Goal: Transaction & Acquisition: Purchase product/service

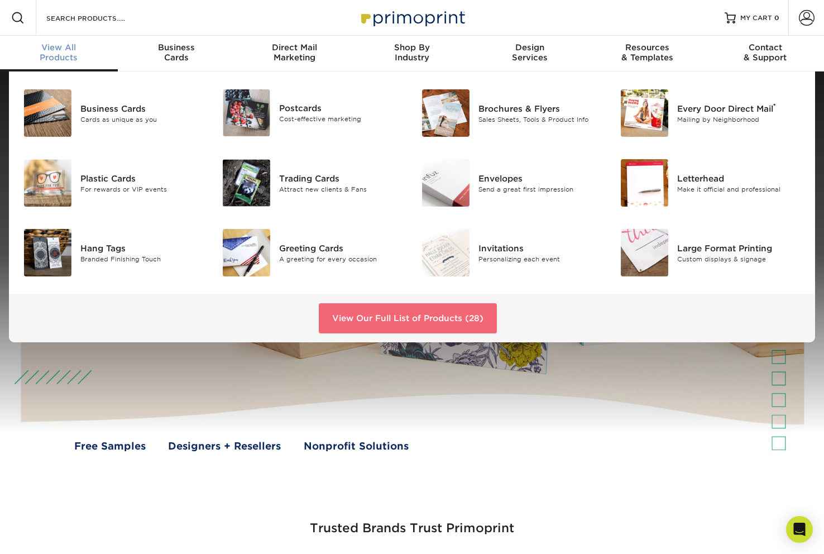
click at [358, 315] on link "View Our Full List of Products (28)" at bounding box center [408, 318] width 178 height 30
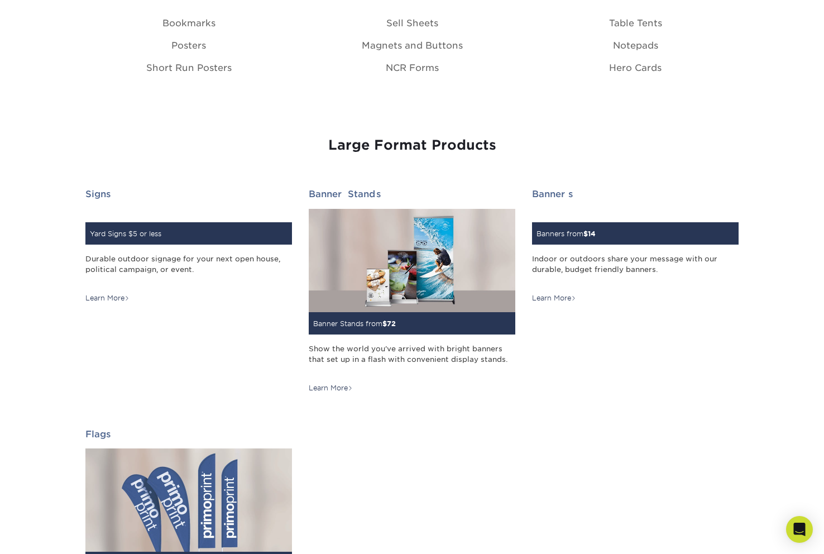
scroll to position [1450, 0]
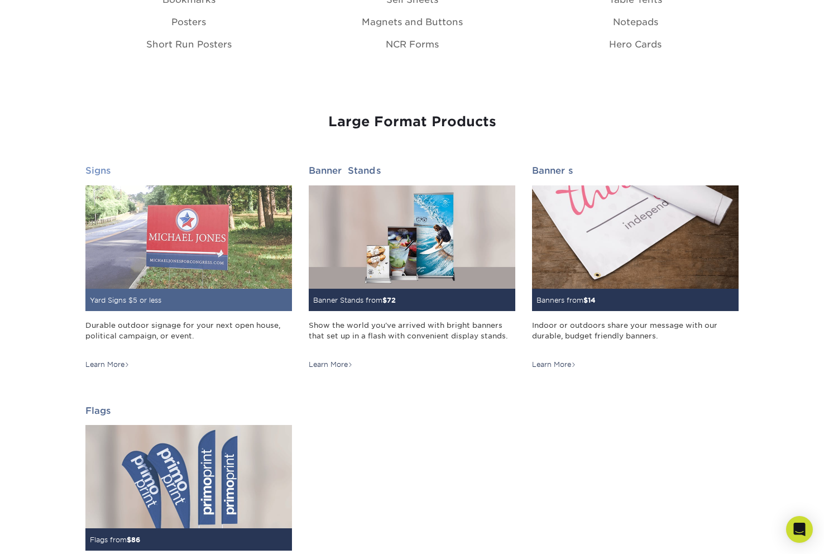
click at [151, 296] on small "Yard Signs $5 or less" at bounding box center [125, 300] width 71 height 8
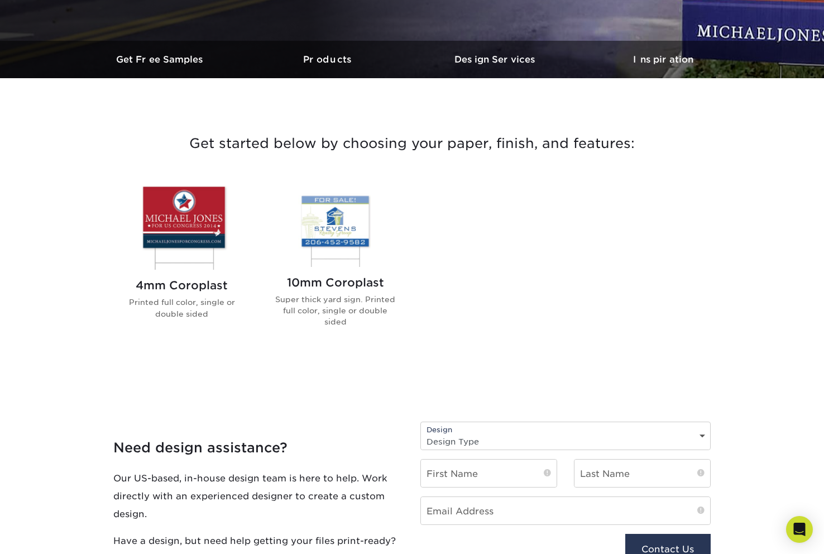
scroll to position [342, 0]
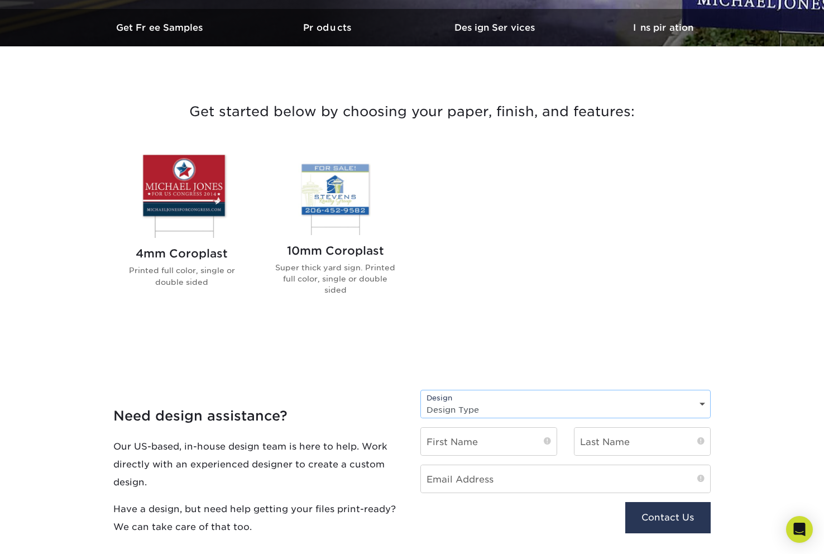
select select "New Design"
click at [417, 427] on div "First Name" at bounding box center [488, 445] width 153 height 37
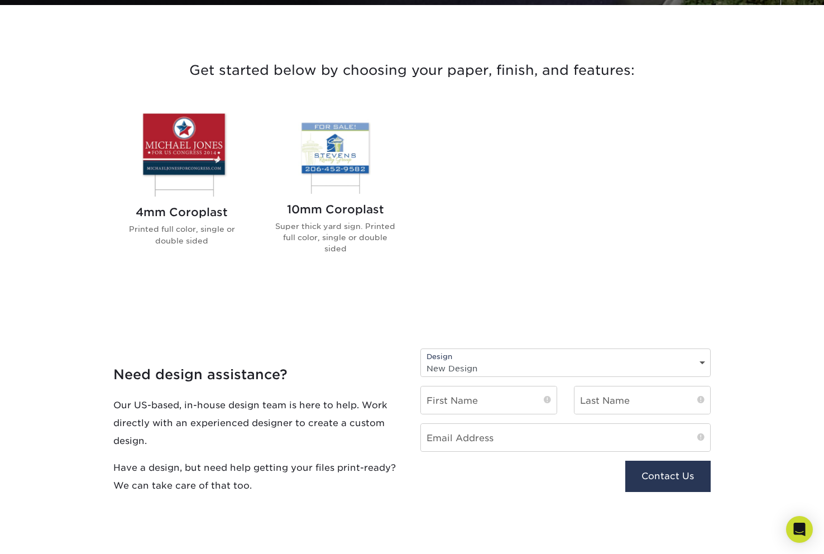
scroll to position [217, 0]
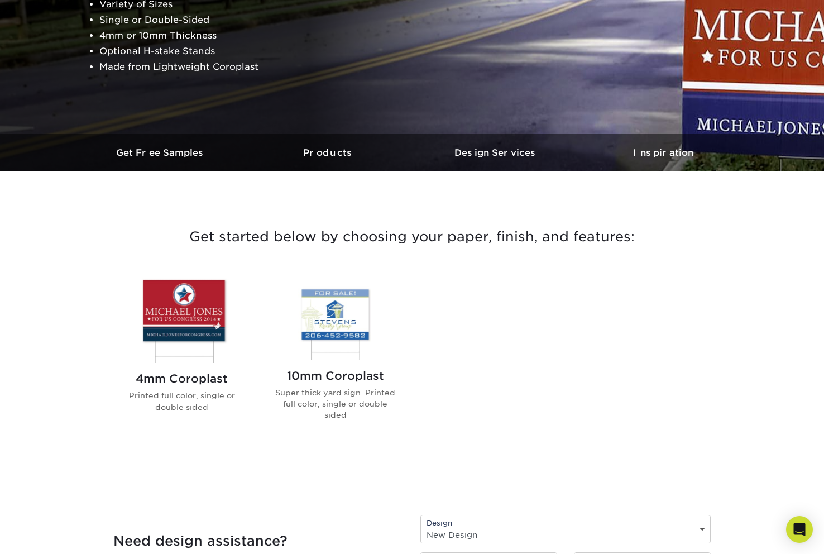
click at [347, 329] on img at bounding box center [335, 317] width 127 height 84
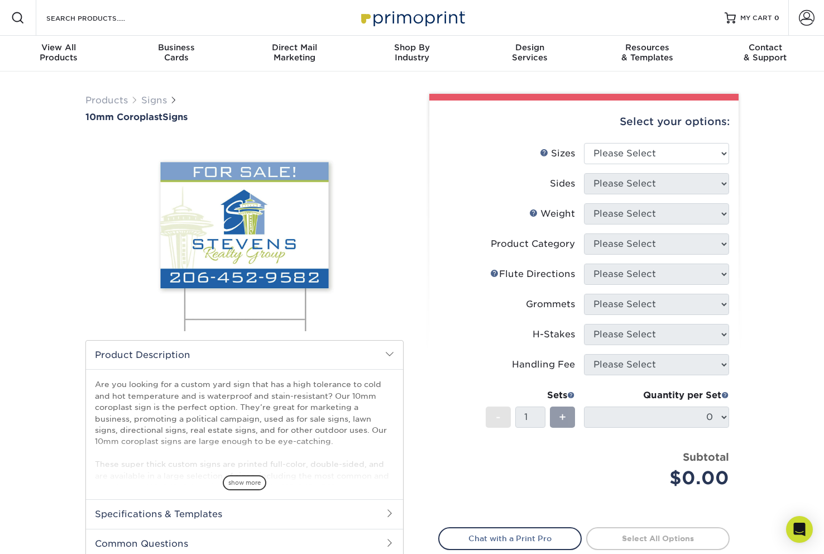
click at [430, 245] on div "Select your options: Sizes Help Sizes Please Select 6" x 12" 10" x 10" 12" x 18…" at bounding box center [583, 362] width 309 height 525
select select "12.00x18.00"
select select "13abbda7-1d64-4f25-8bb2-c179b224825d"
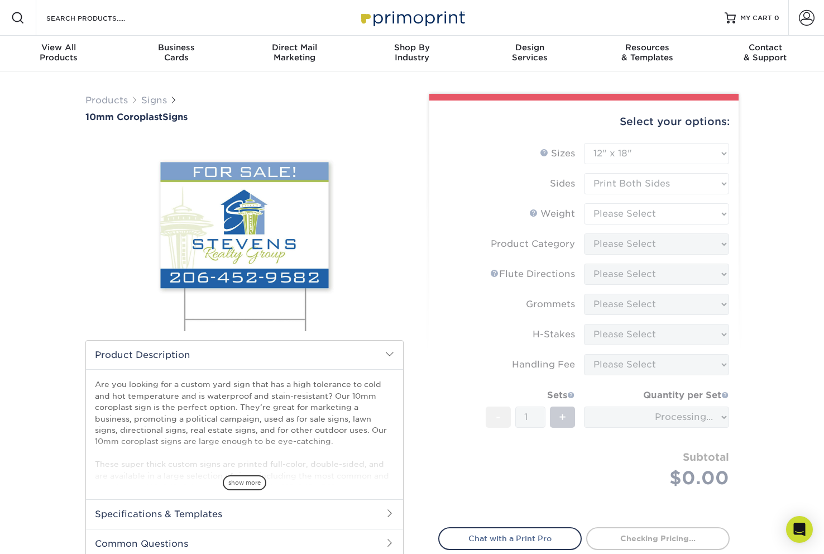
click at [622, 216] on form "Sizes Help Sizes Please Select 6" x 12" 10" x 10" 12" x 18" 18" x 24" 24" x 24"…" at bounding box center [583, 328] width 291 height 371
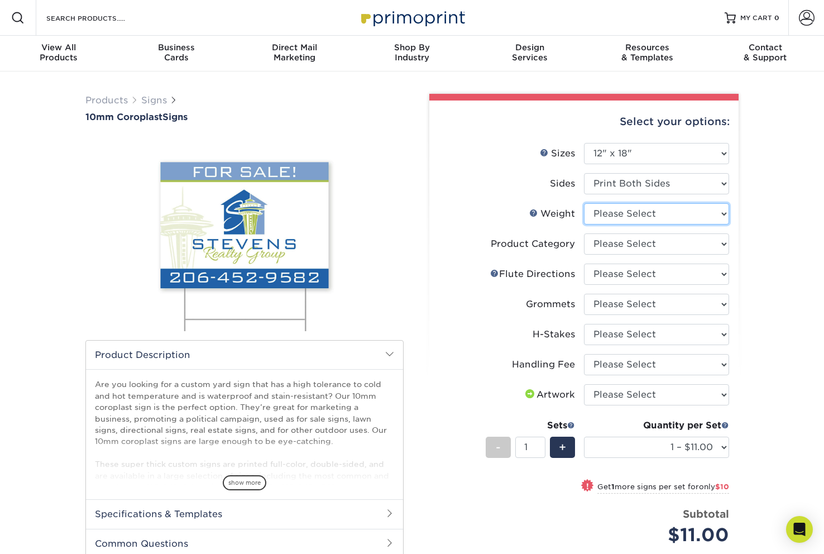
select select "10CORO"
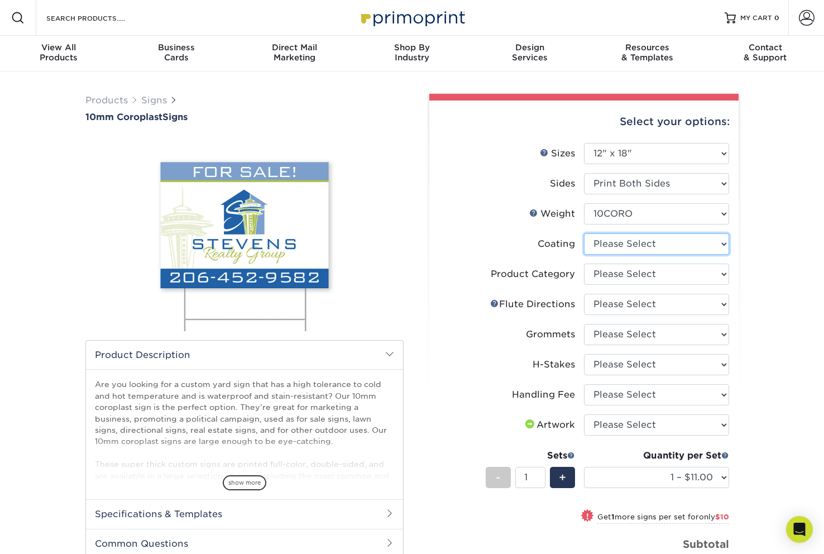
select select "3e7618de-abca-4bda-9f97-8b9129e913d8"
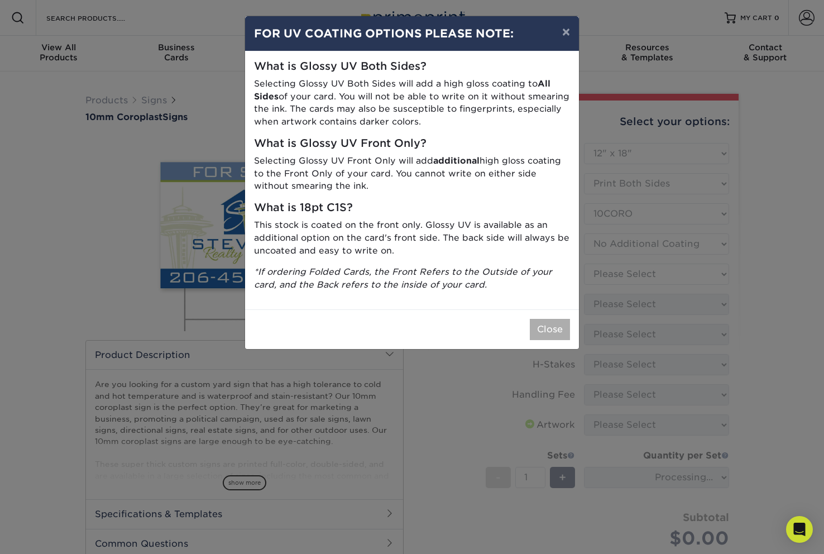
click at [545, 320] on button "Close" at bounding box center [550, 329] width 40 height 21
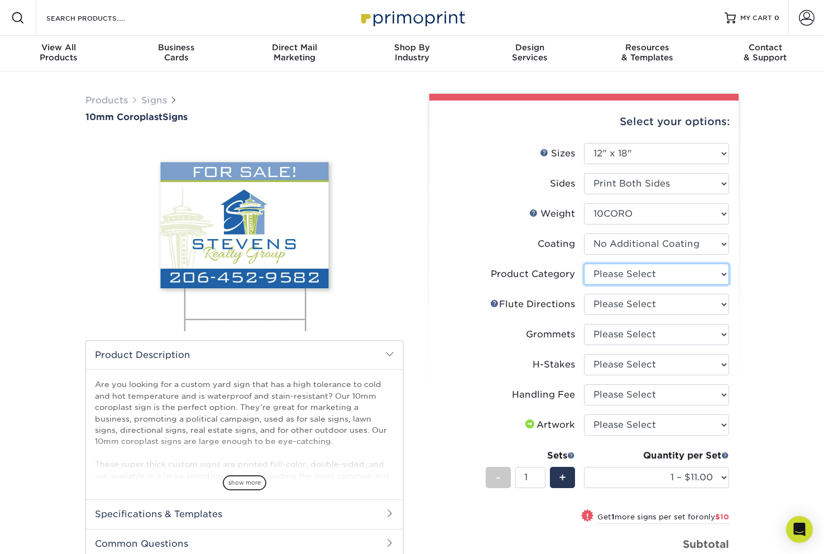
select select "b3582ed5-6912-492c-8440-2cc51afdb8e1"
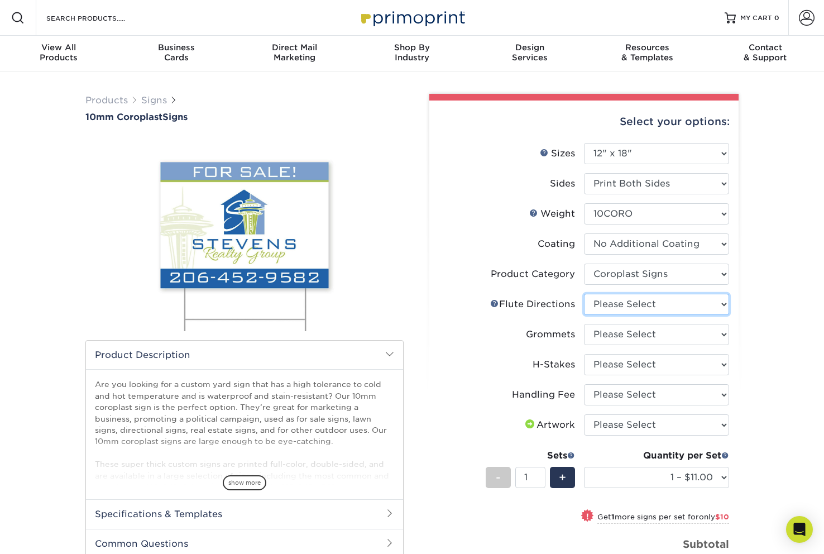
select select "b9474d6d-25b7-40b8-b284-85b7690982f8"
click at [554, 301] on div "Flute Help Flute Directions" at bounding box center [532, 303] width 85 height 13
click at [494, 301] on link "Flute Help" at bounding box center [494, 303] width 9 height 9
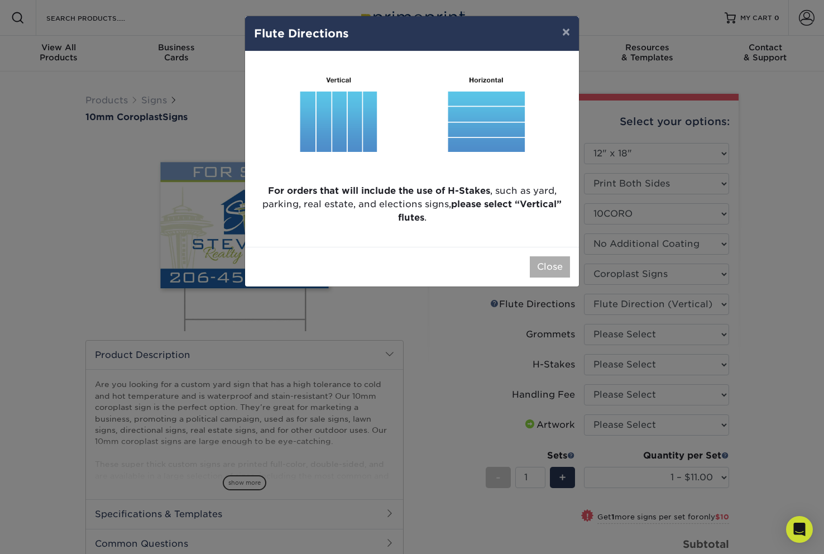
click at [553, 263] on button "Close" at bounding box center [550, 266] width 40 height 21
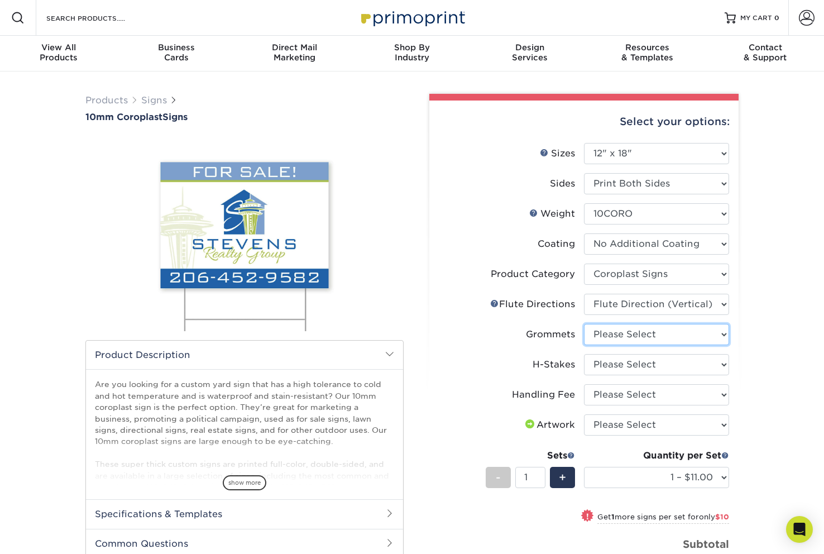
select select "90d329df-db80-4206-b821-ff9d3f363977"
select select "4f193f0c-e5fb-478c-8161-db35ebbf29ae"
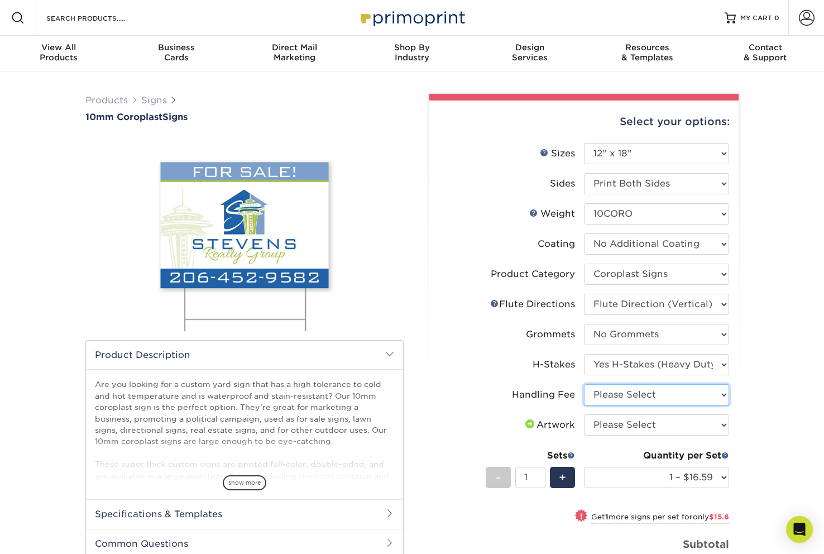
select select "ab74c079-444c-4260-ae6a-e09bdee8073c"
select select "upload"
click at [748, 395] on div "Products Signs 10mm Coroplast Signs /" at bounding box center [412, 407] width 824 height 673
select select "10 – $156.94"
click at [751, 417] on div "Products Signs 10mm Coroplast Signs /" at bounding box center [412, 407] width 824 height 673
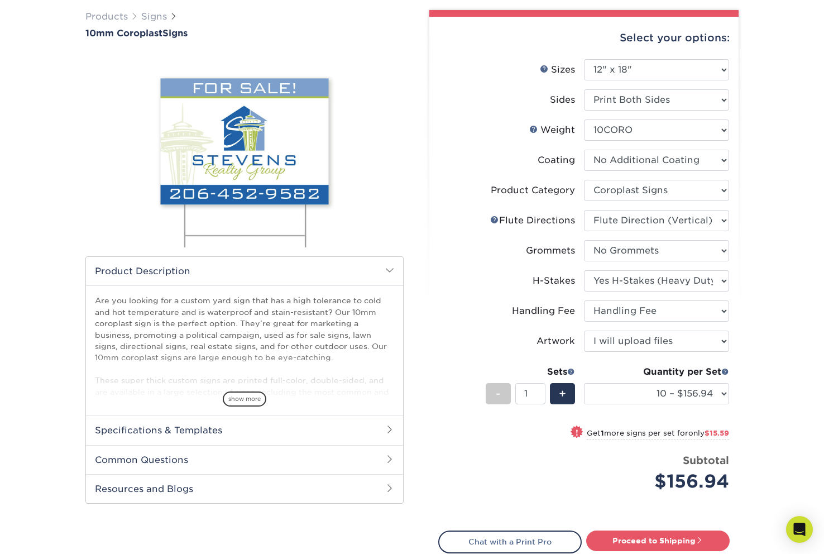
scroll to position [92, 0]
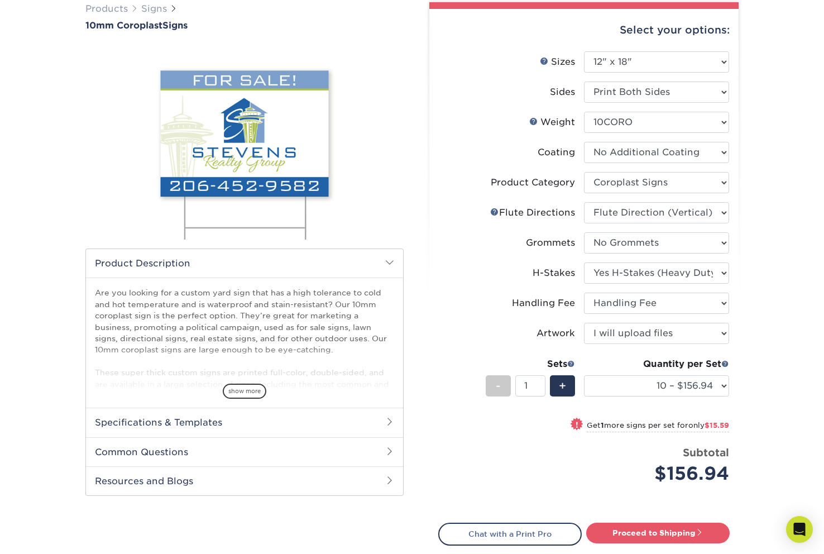
click at [756, 404] on div "Products Signs 10mm Coroplast Signs /" at bounding box center [412, 316] width 824 height 673
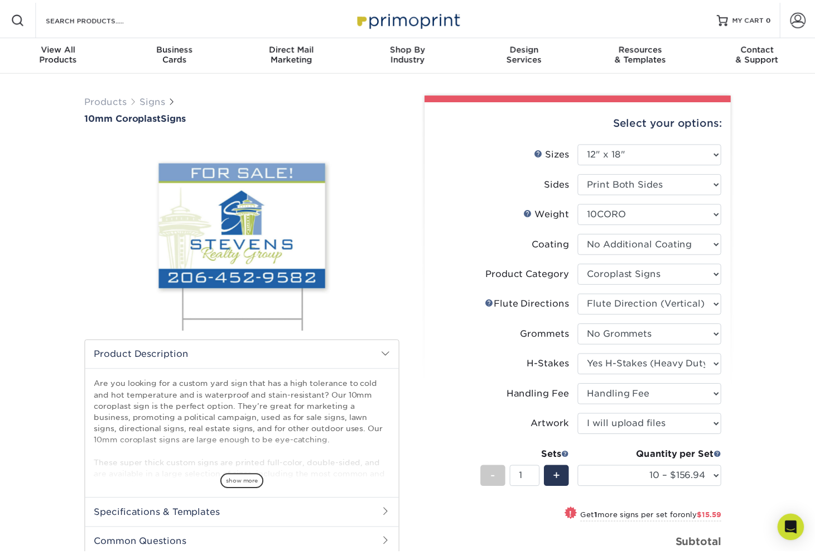
scroll to position [0, 0]
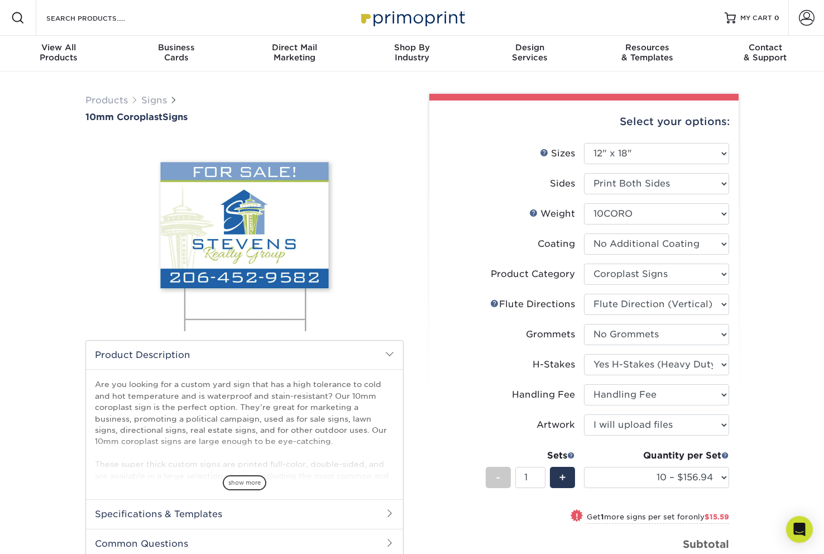
click at [390, 353] on span at bounding box center [389, 353] width 9 height 9
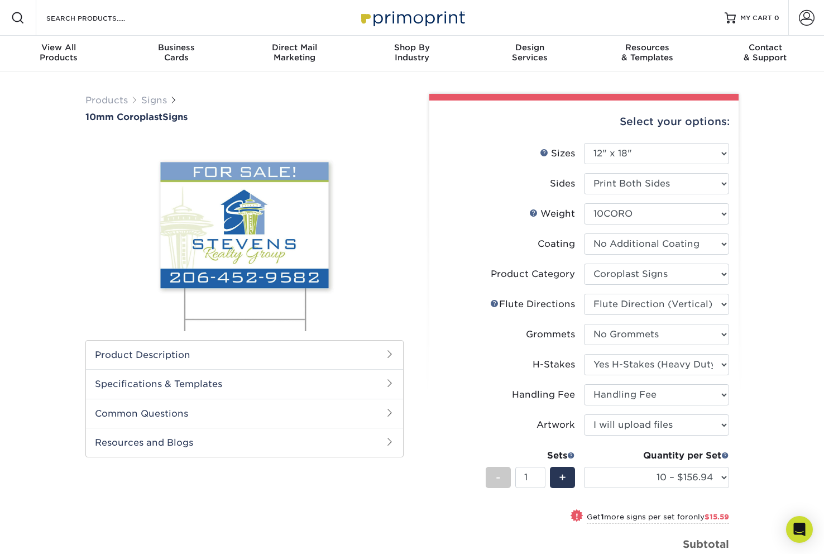
click at [417, 140] on div "Select your options: Sizes Help Sizes Please Select 6" x 12" 10" x 10" -" at bounding box center [579, 403] width 335 height 619
